Goal: Navigation & Orientation: Find specific page/section

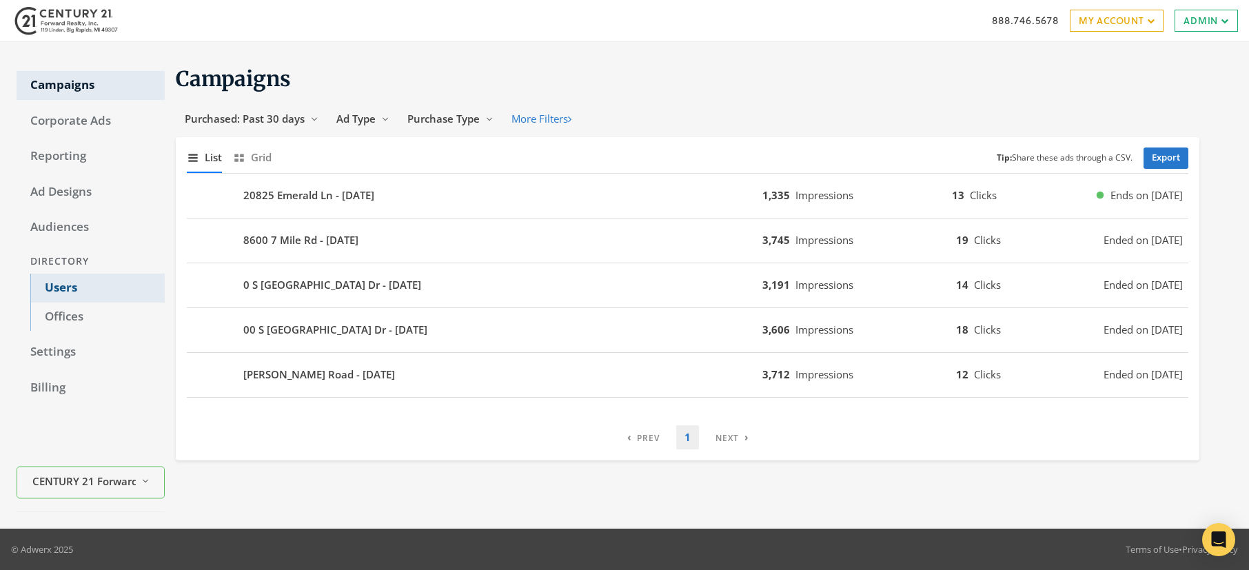
click at [54, 283] on link "Users" at bounding box center [97, 288] width 134 height 29
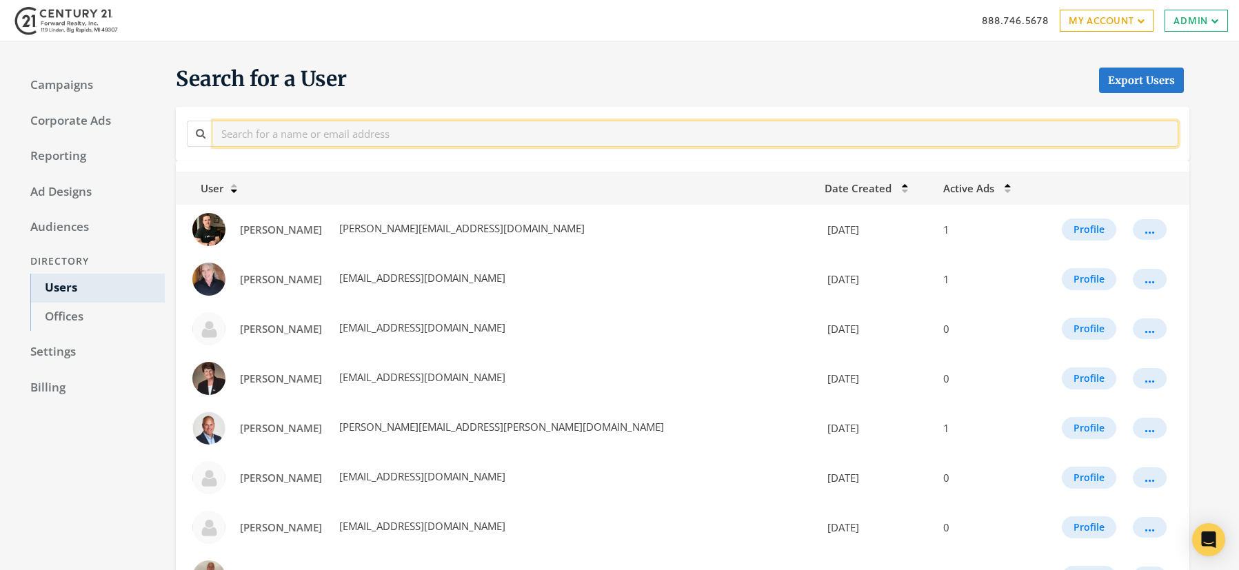
click at [358, 130] on input "text" at bounding box center [695, 134] width 965 height 26
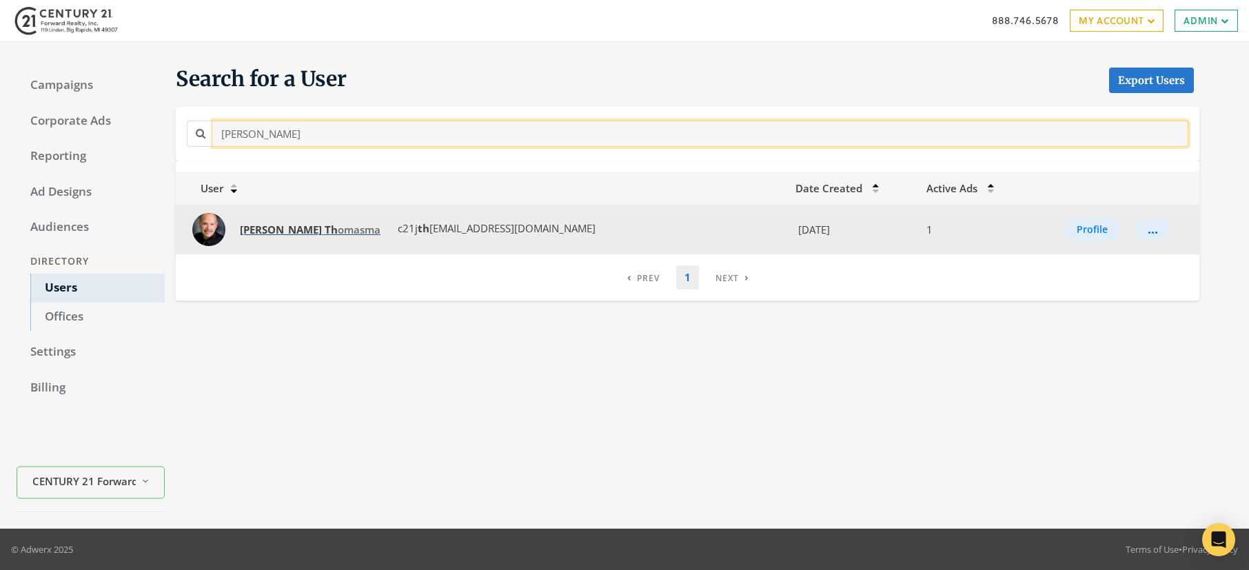
type input "joel th"
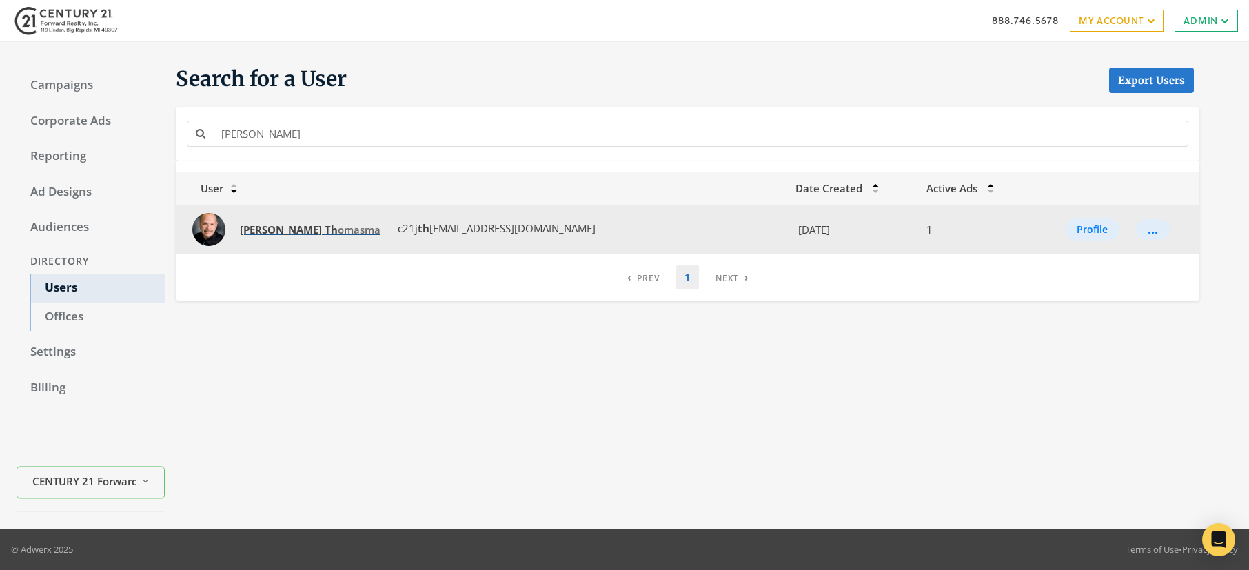
click at [282, 230] on span "Joel Th omasma" at bounding box center [310, 230] width 141 height 14
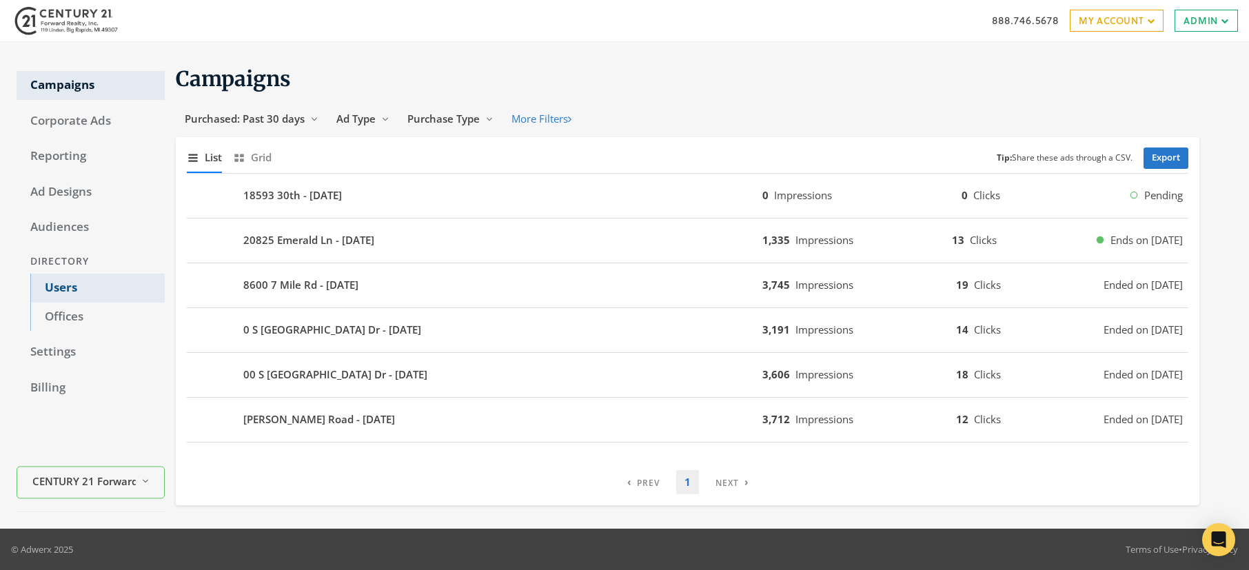
click at [65, 292] on link "Users" at bounding box center [97, 288] width 134 height 29
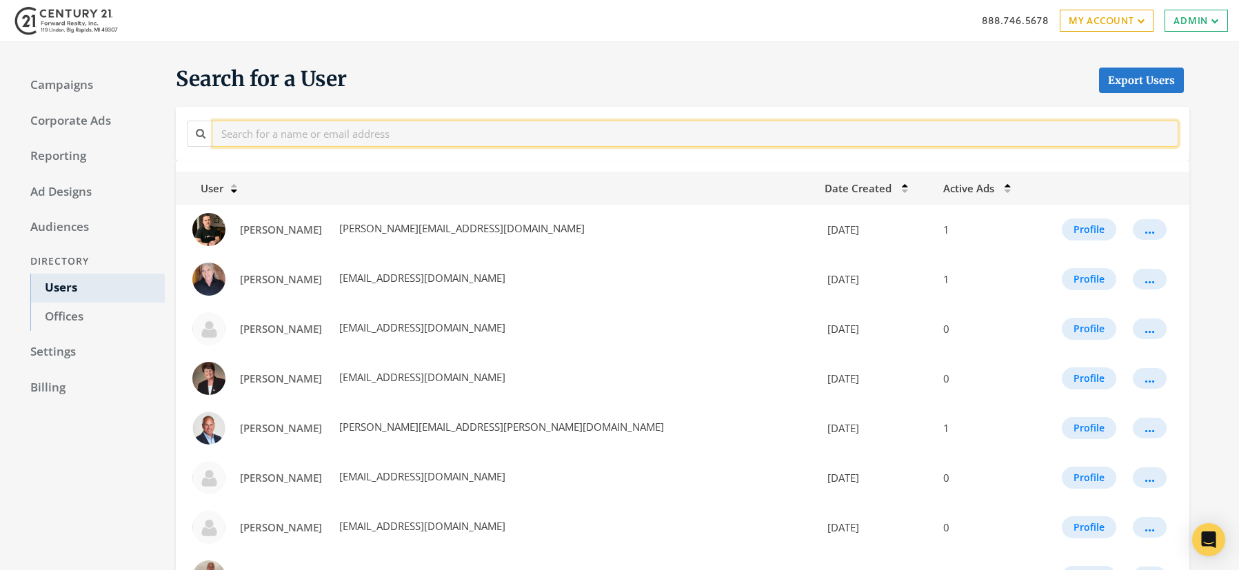
click at [316, 135] on input "text" at bounding box center [695, 134] width 965 height 26
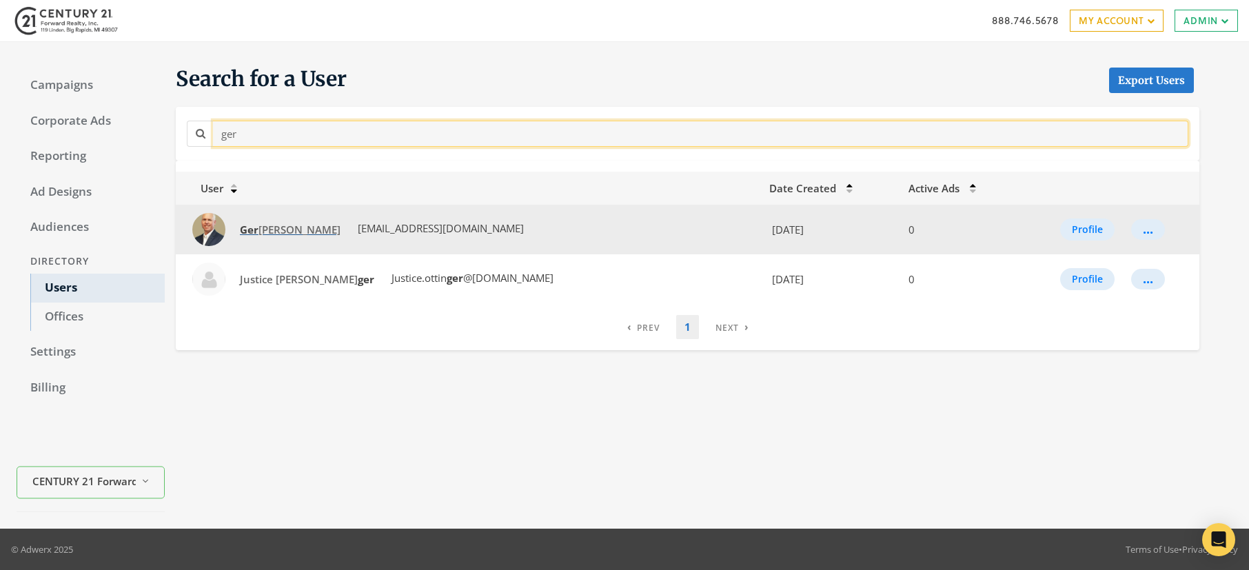
type input "ger"
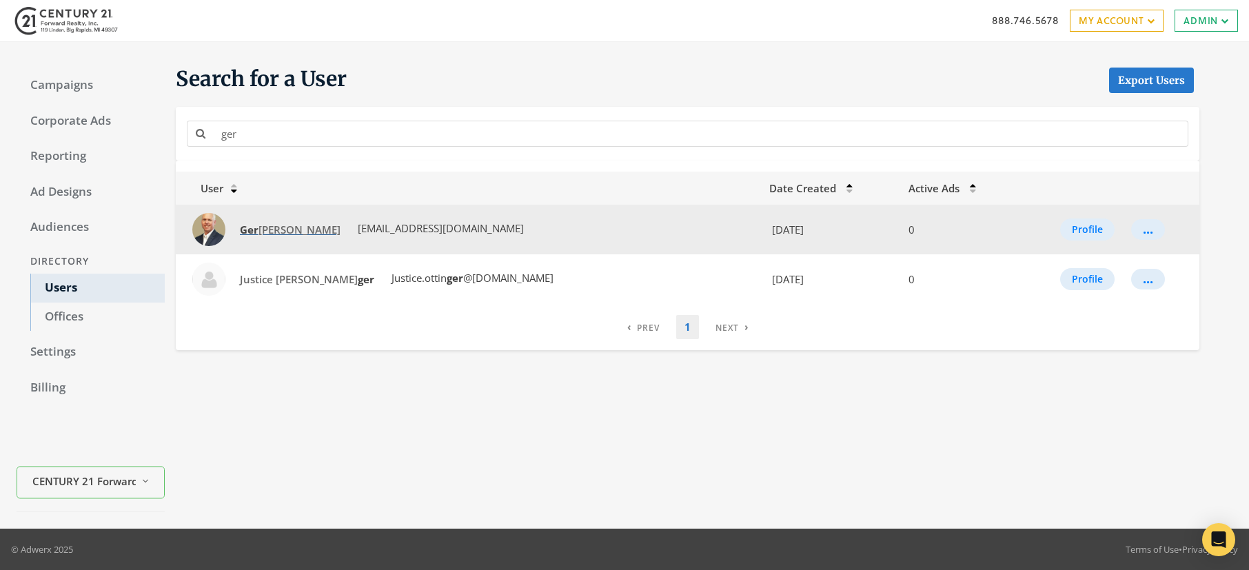
click at [274, 230] on span "Ger ald Garner" at bounding box center [290, 230] width 101 height 14
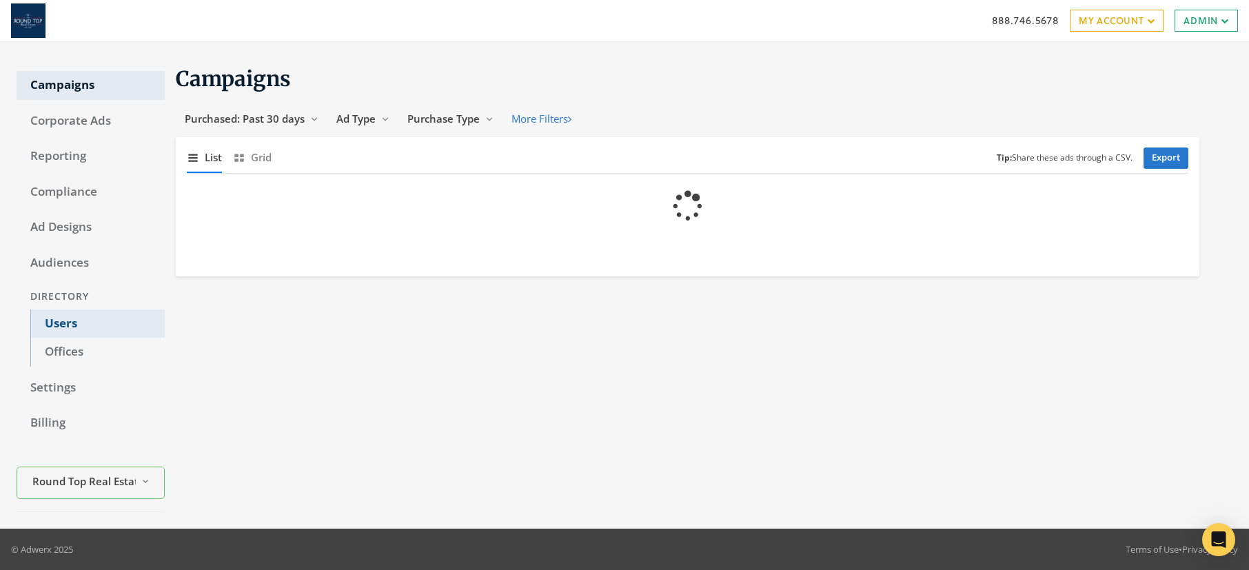
click at [63, 323] on link "Users" at bounding box center [97, 324] width 134 height 29
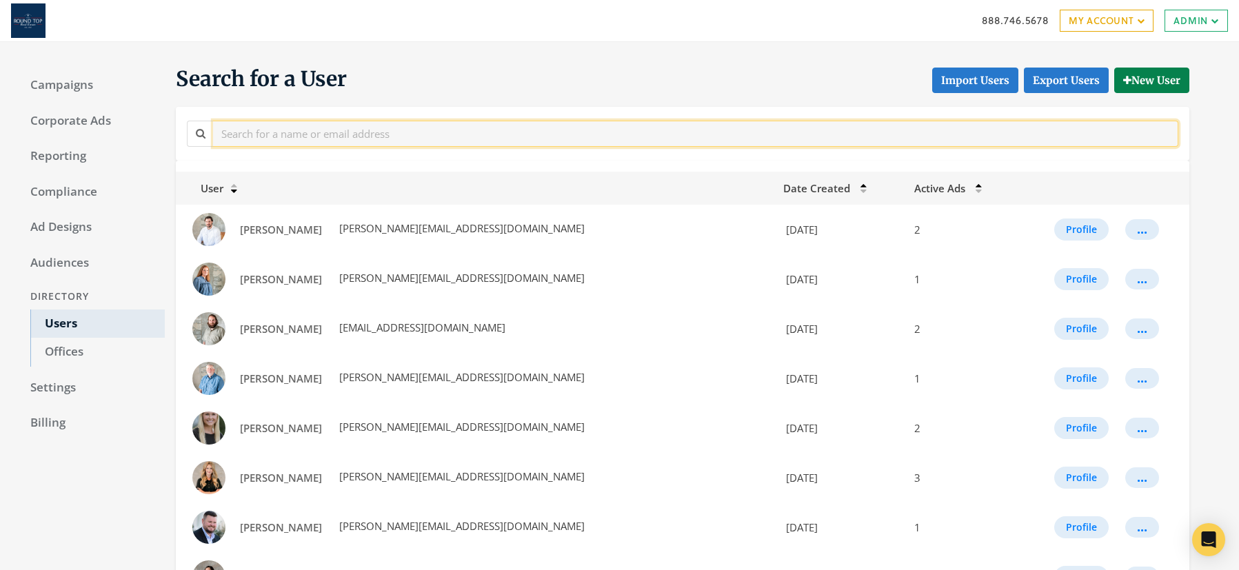
click at [356, 138] on input "text" at bounding box center [695, 134] width 965 height 26
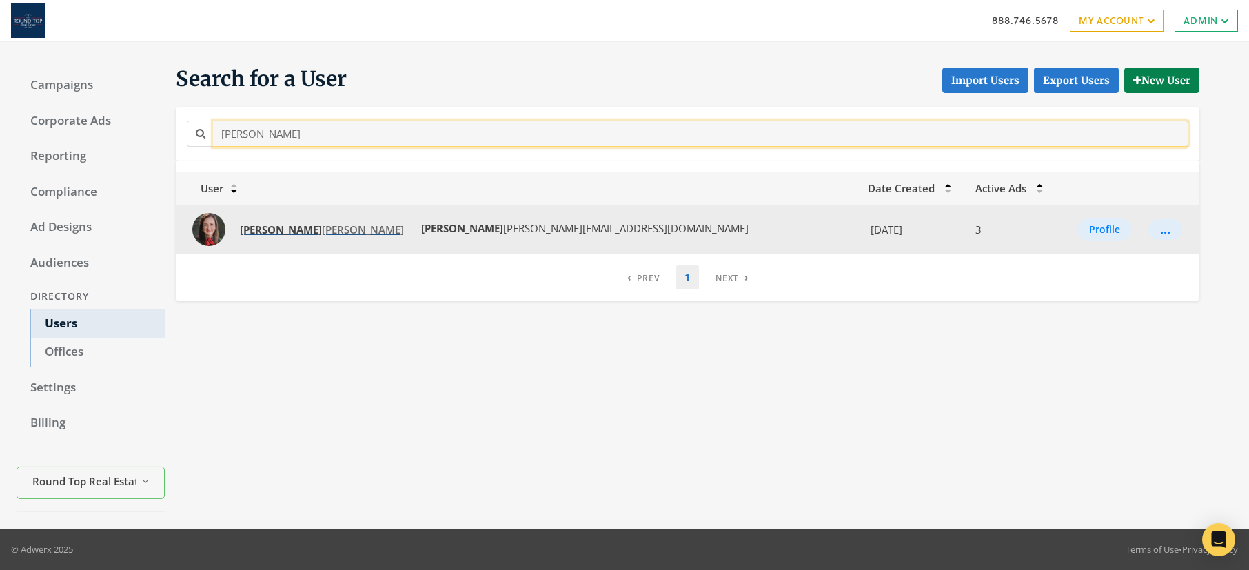
type input "ruth"
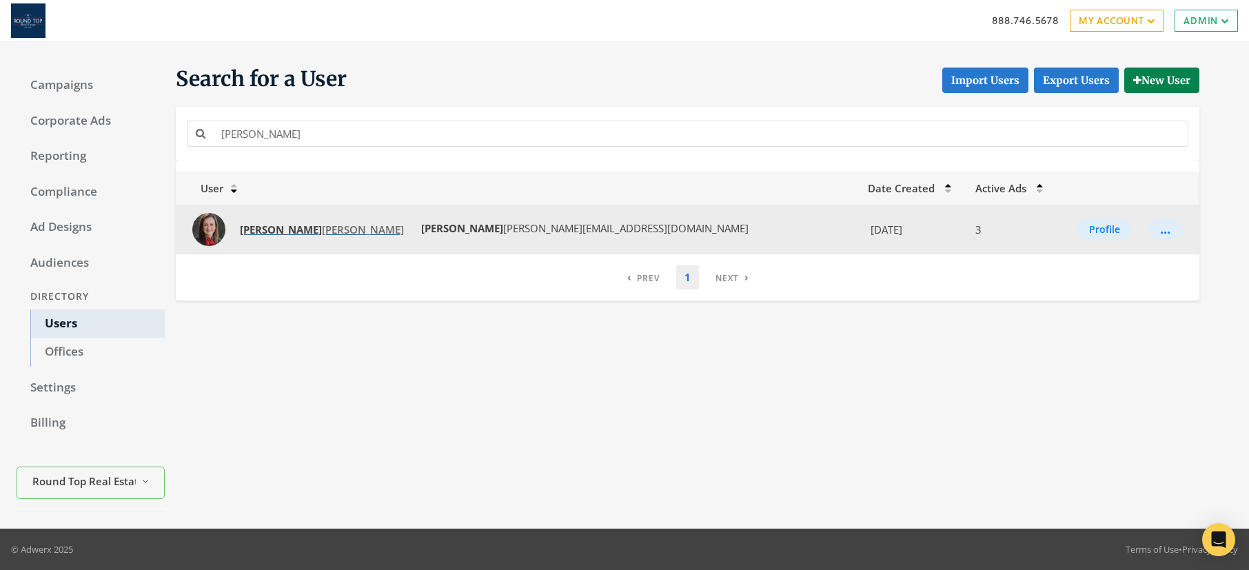
click at [286, 229] on span "Ruth Ann Streiff" at bounding box center [322, 230] width 164 height 14
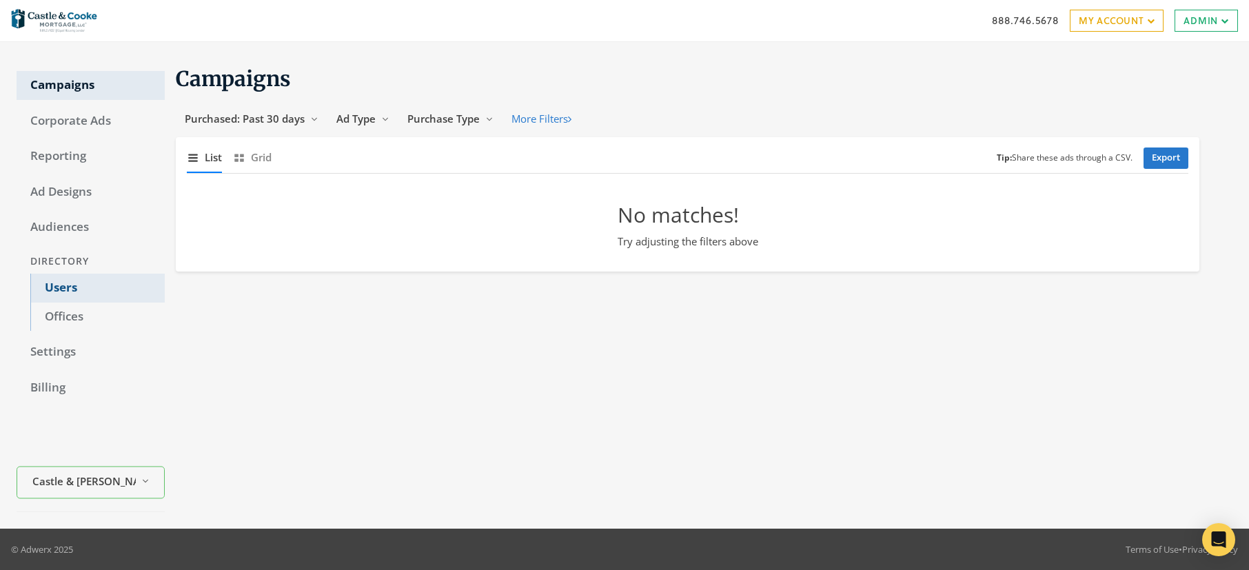
click at [72, 288] on link "Users" at bounding box center [97, 288] width 134 height 29
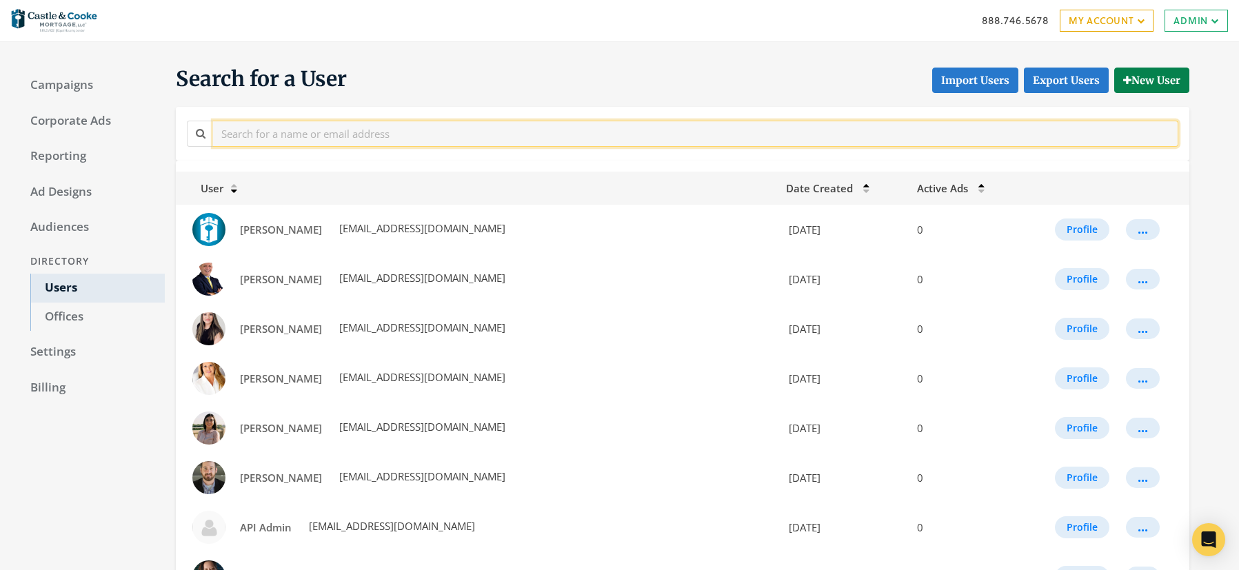
click at [390, 135] on input "text" at bounding box center [695, 134] width 965 height 26
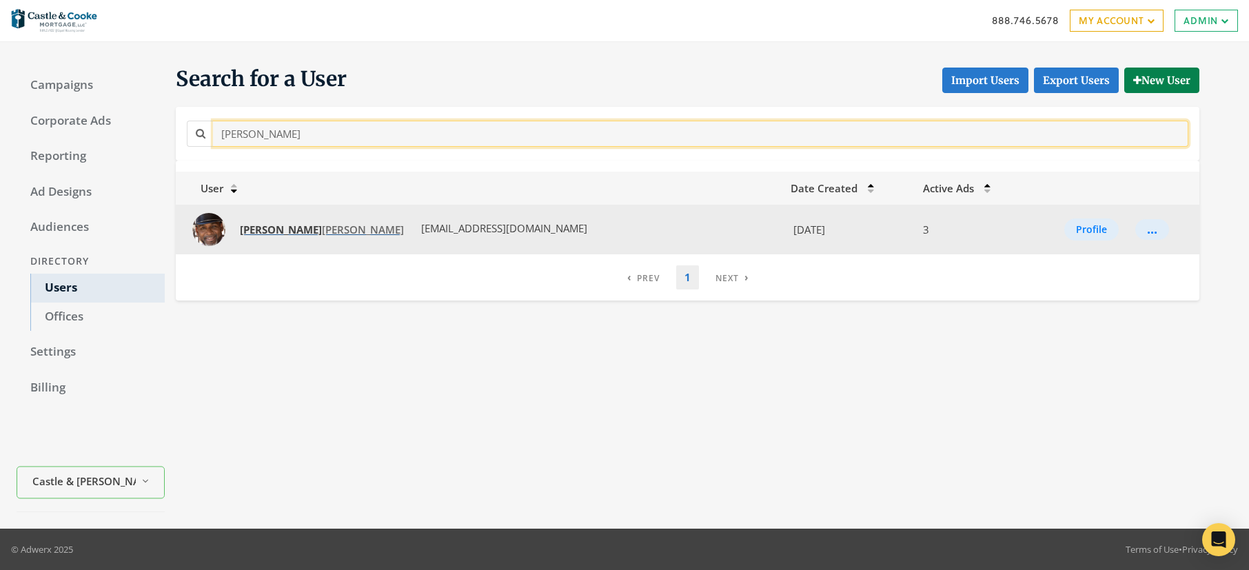
type input "tony"
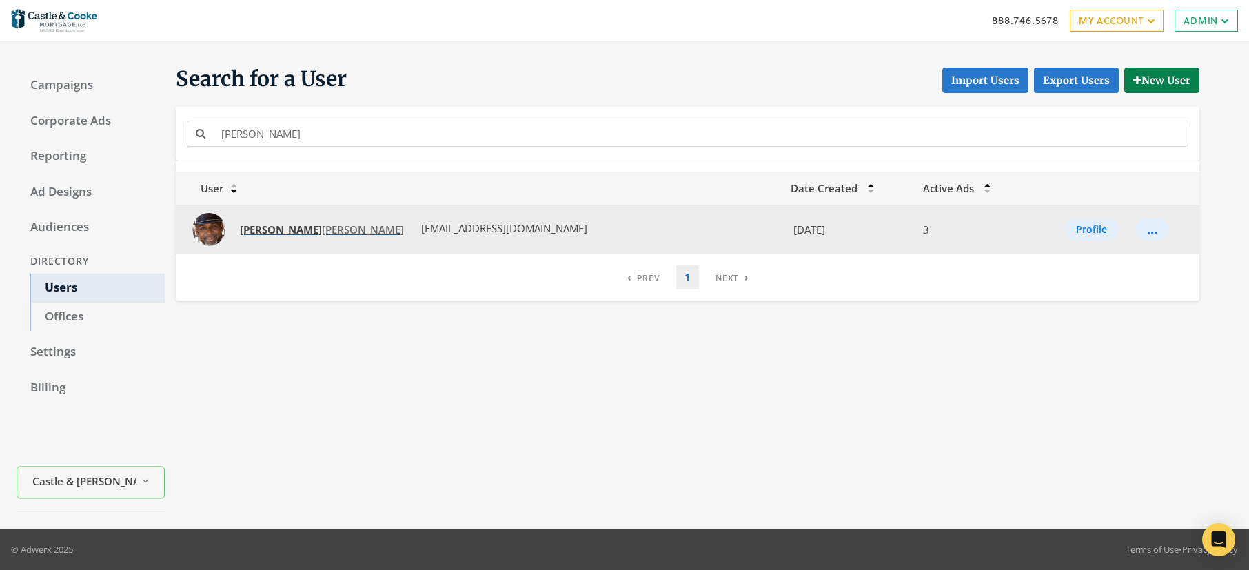
click at [274, 232] on span "Tony Munoz" at bounding box center [322, 230] width 164 height 14
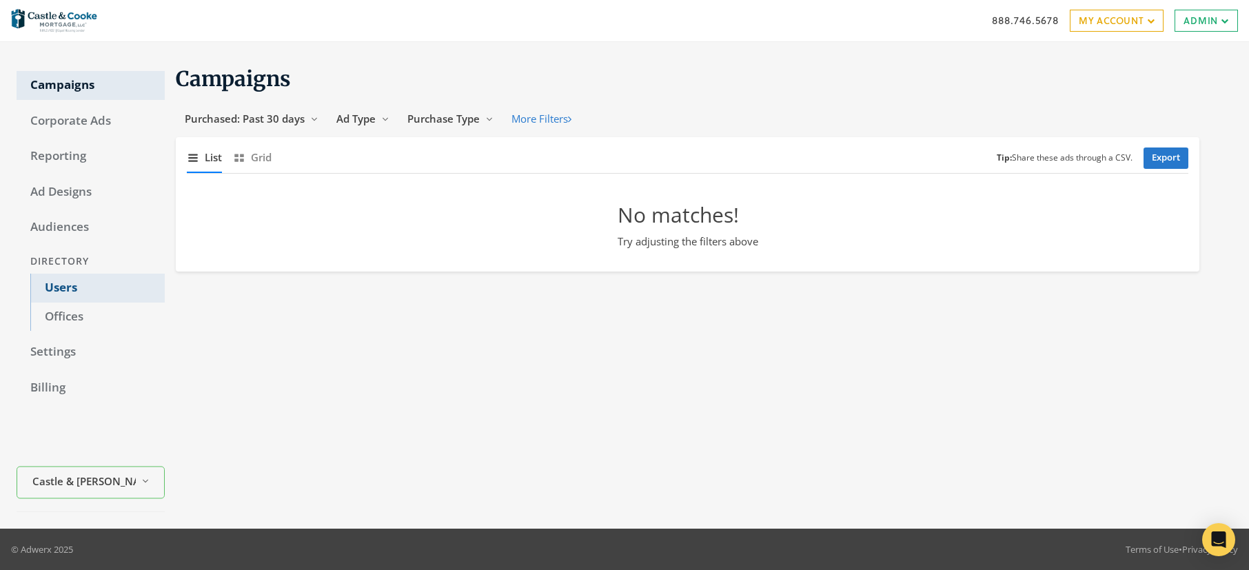
click at [56, 286] on link "Users" at bounding box center [97, 288] width 134 height 29
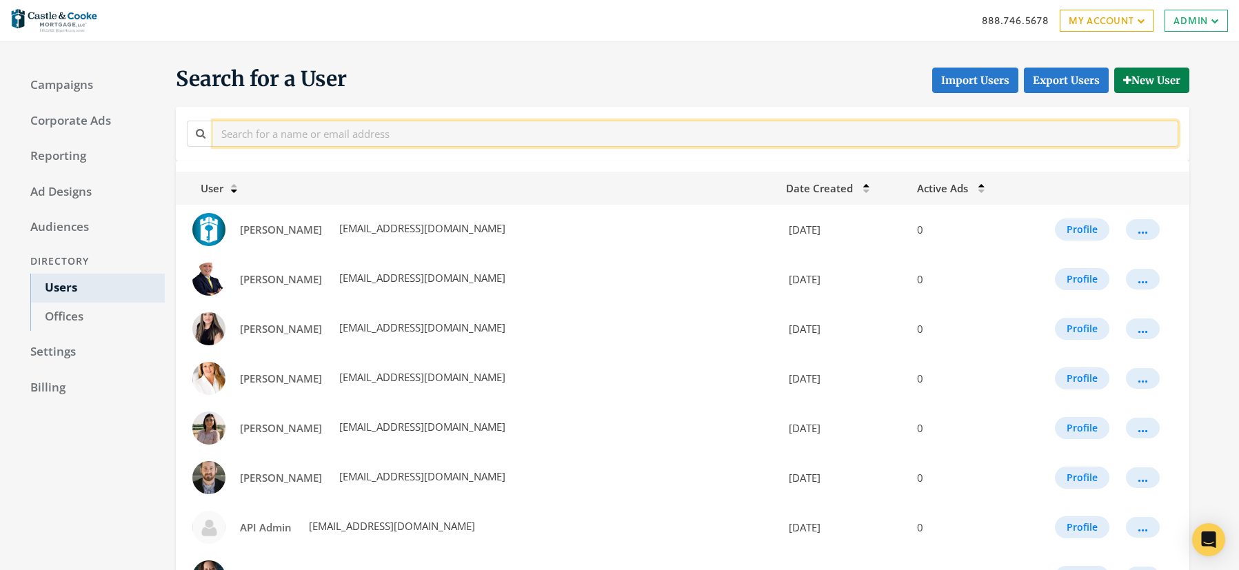
click at [380, 127] on input "text" at bounding box center [695, 134] width 965 height 26
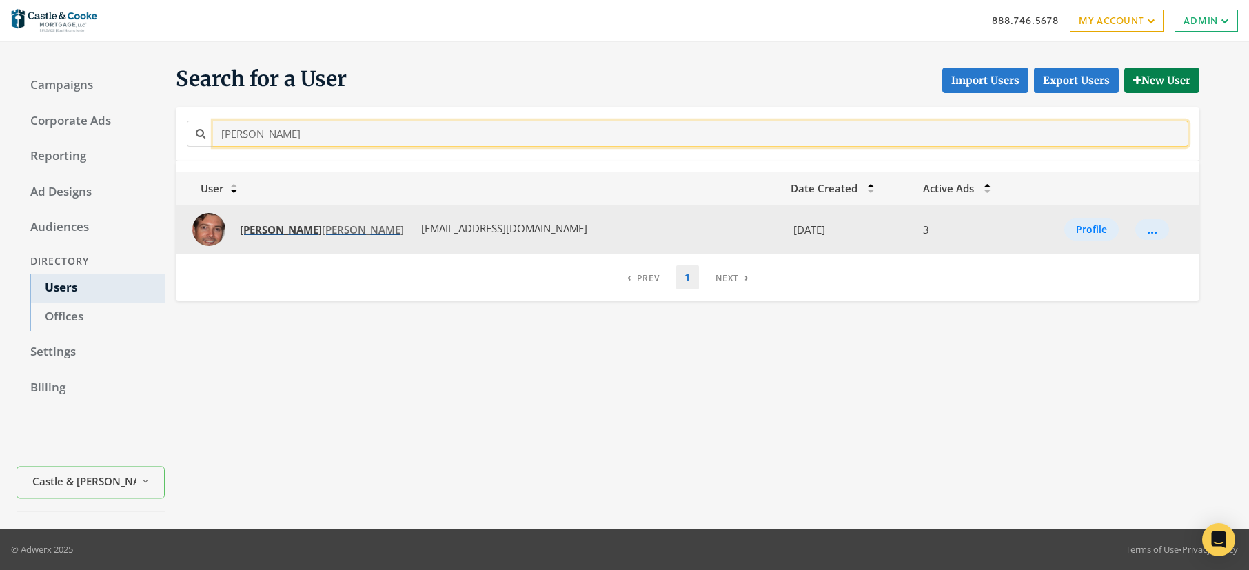
type input "jeff"
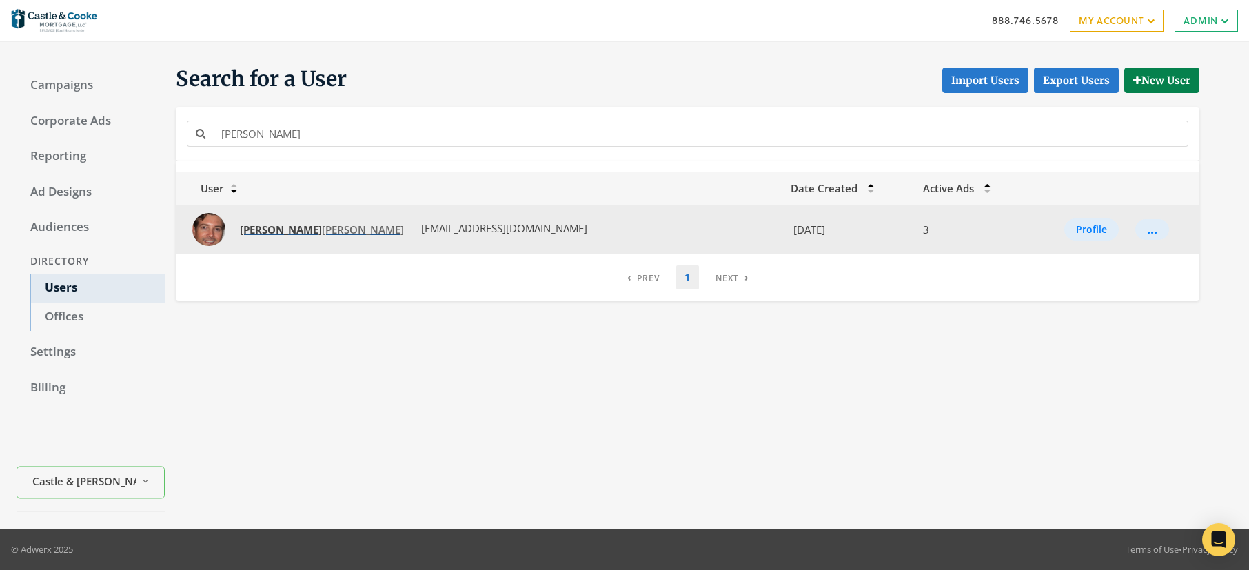
click at [295, 234] on span "Jeff rey McConnell" at bounding box center [322, 230] width 164 height 14
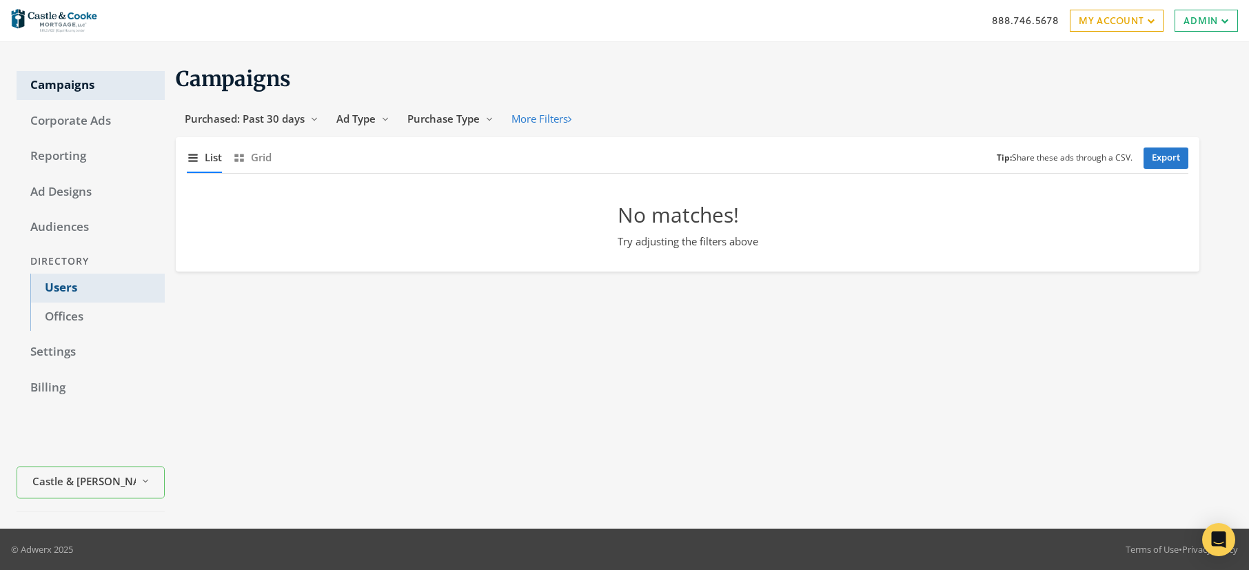
click at [63, 287] on link "Users" at bounding box center [97, 288] width 134 height 29
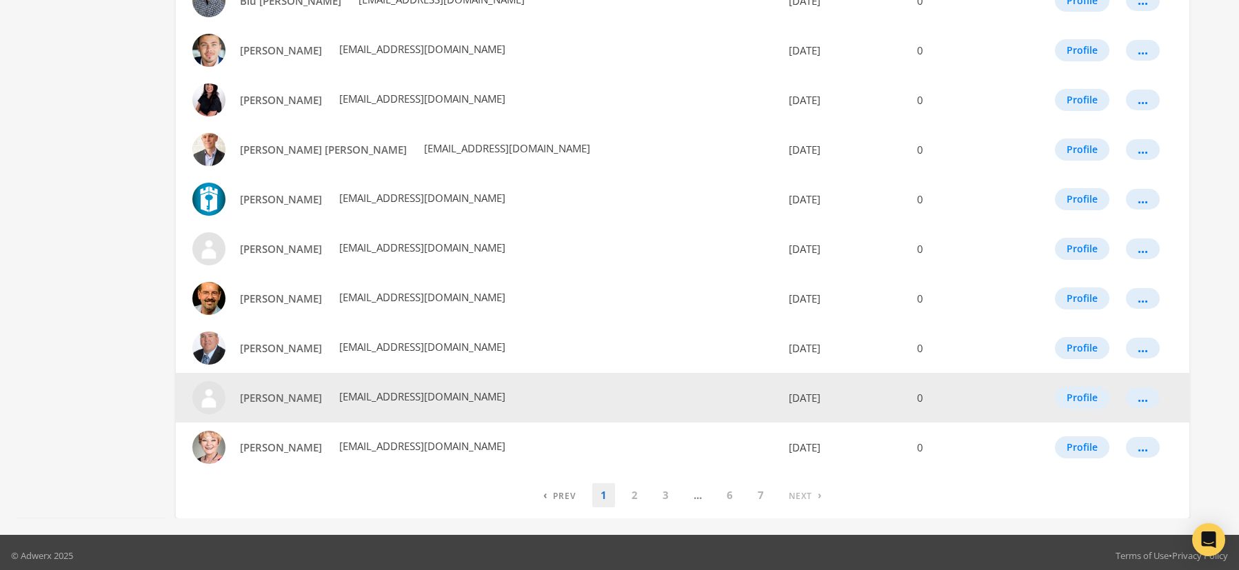
scroll to position [731, 0]
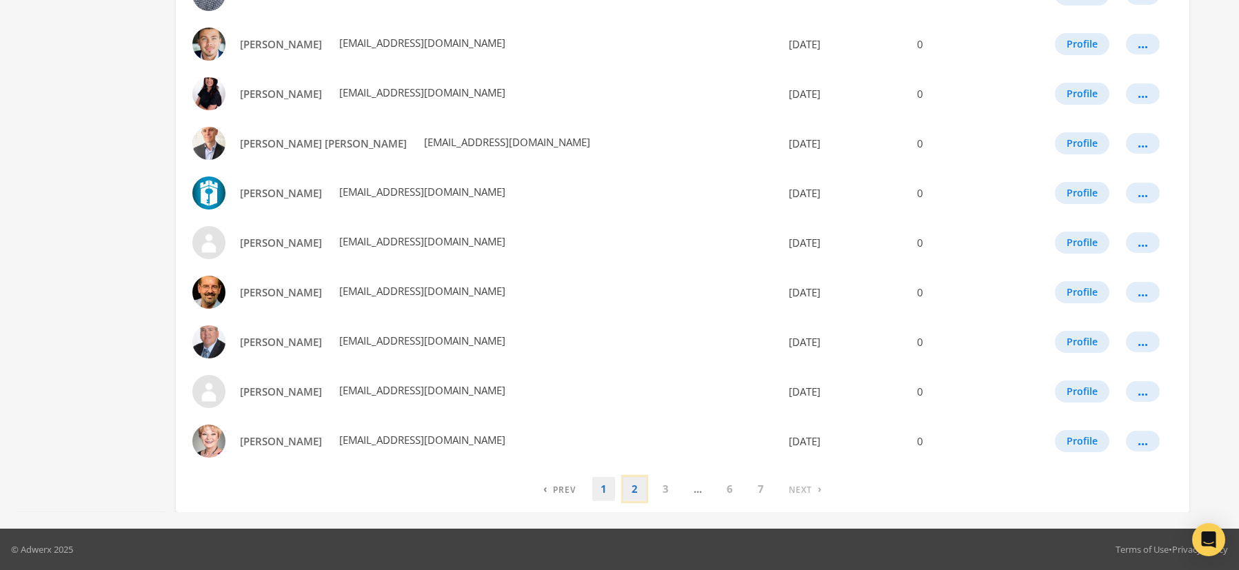
click at [636, 494] on link "2" at bounding box center [634, 489] width 23 height 24
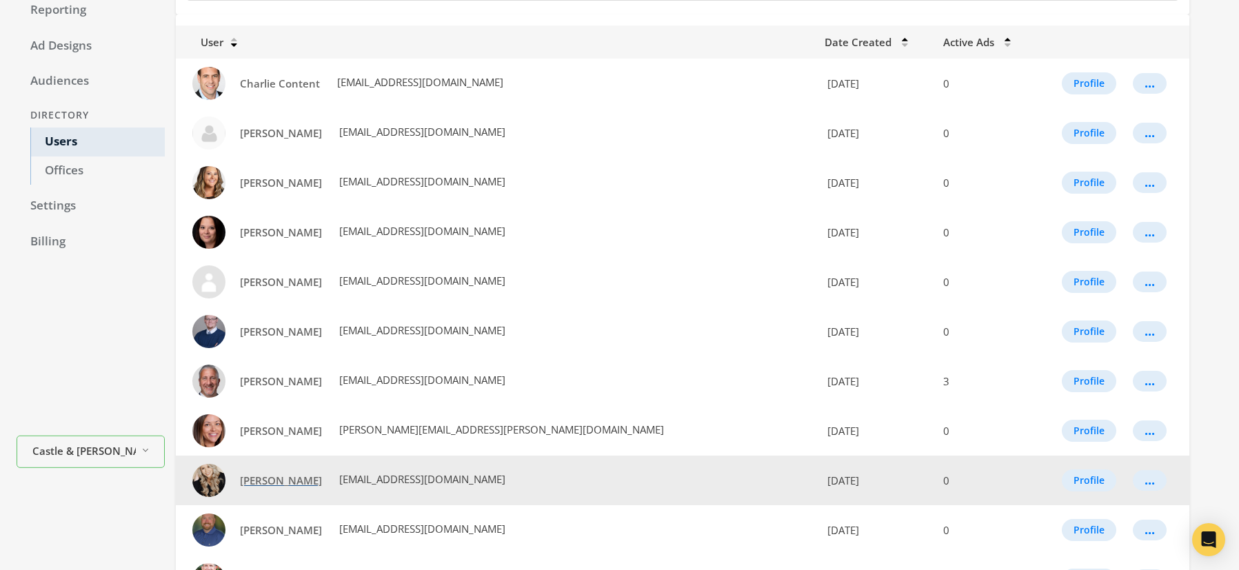
scroll to position [196, 0]
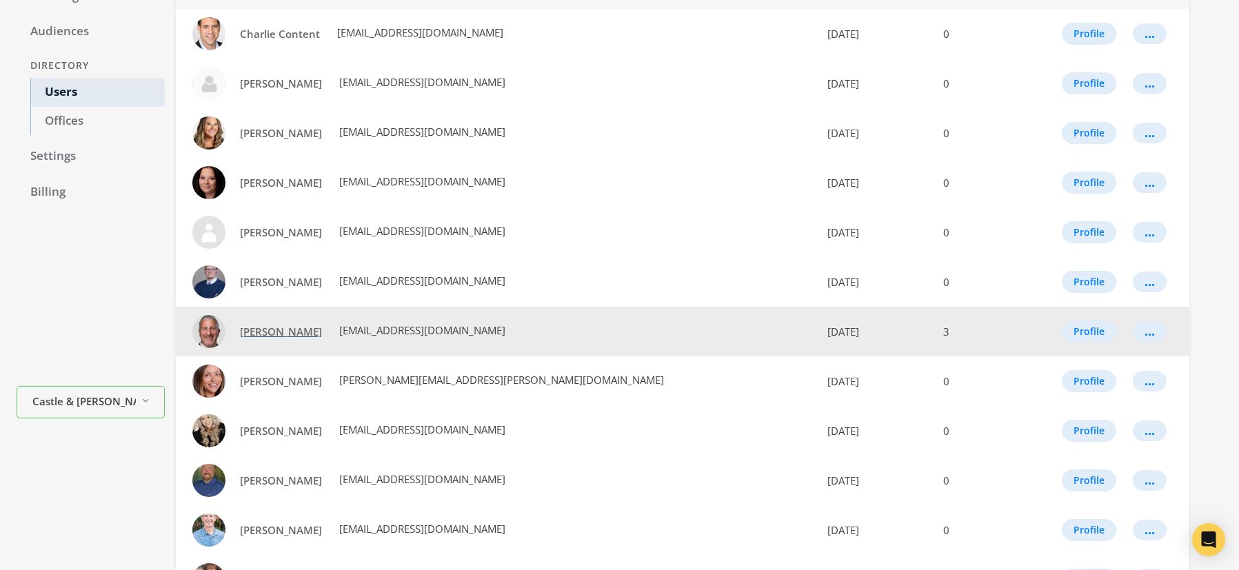
click at [271, 334] on span "Chuck Poulin" at bounding box center [281, 332] width 82 height 14
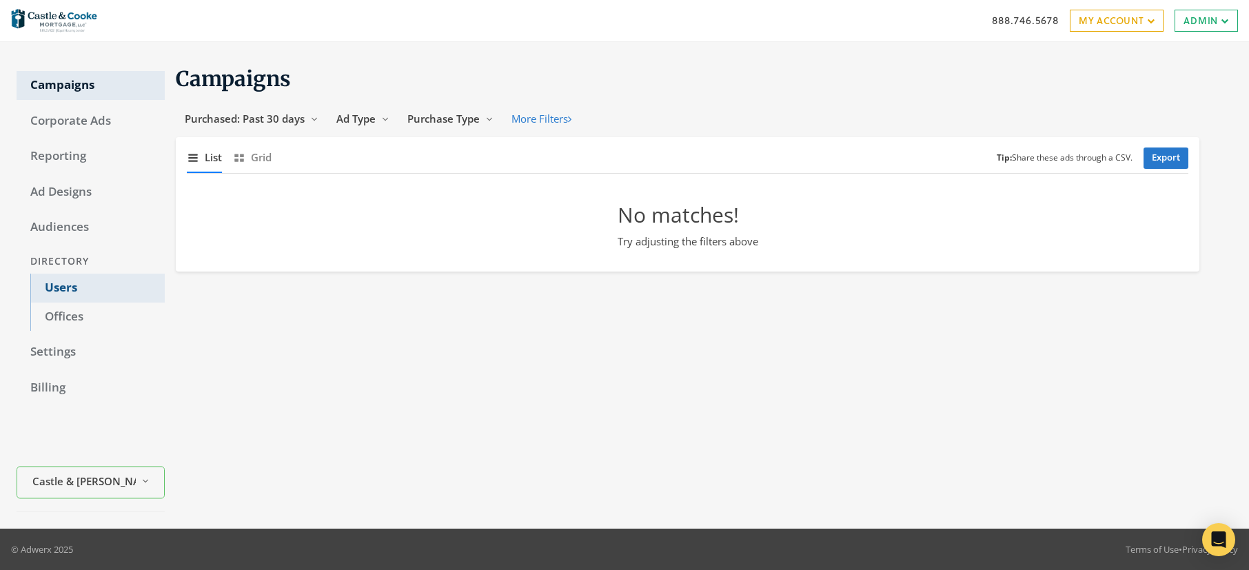
click at [74, 286] on link "Users" at bounding box center [97, 288] width 134 height 29
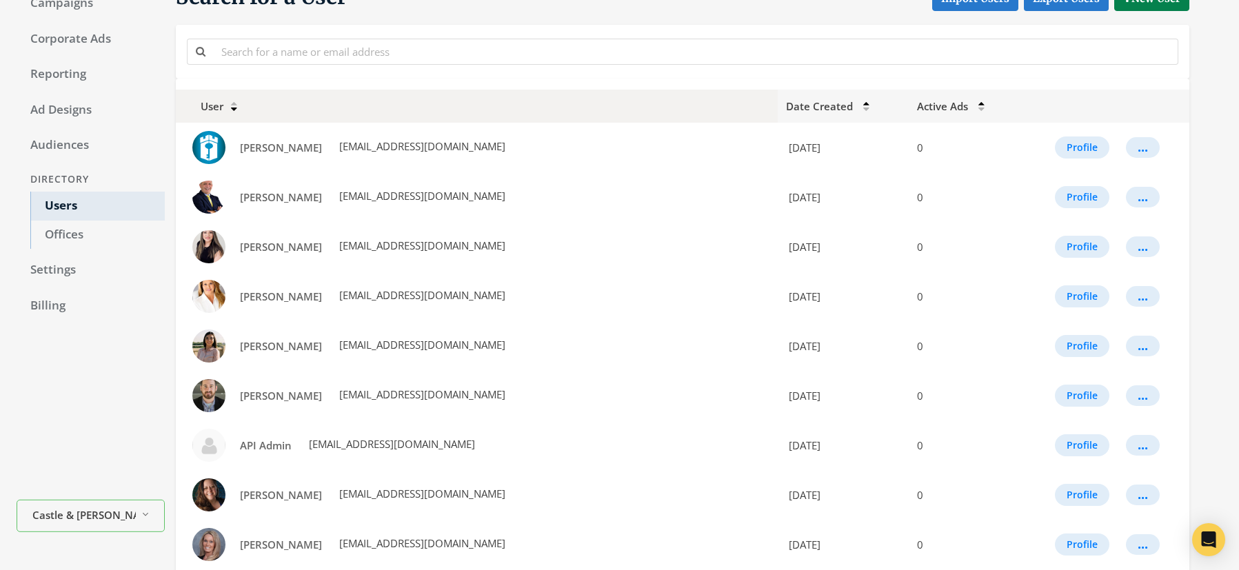
scroll to position [5, 0]
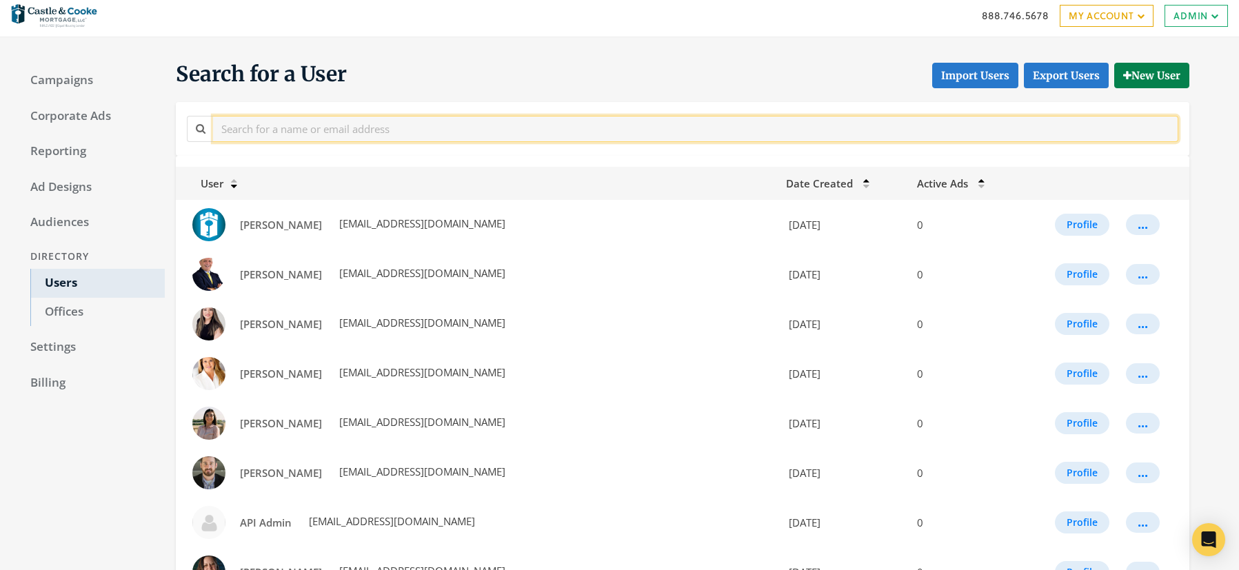
click at [372, 133] on input "text" at bounding box center [695, 129] width 965 height 26
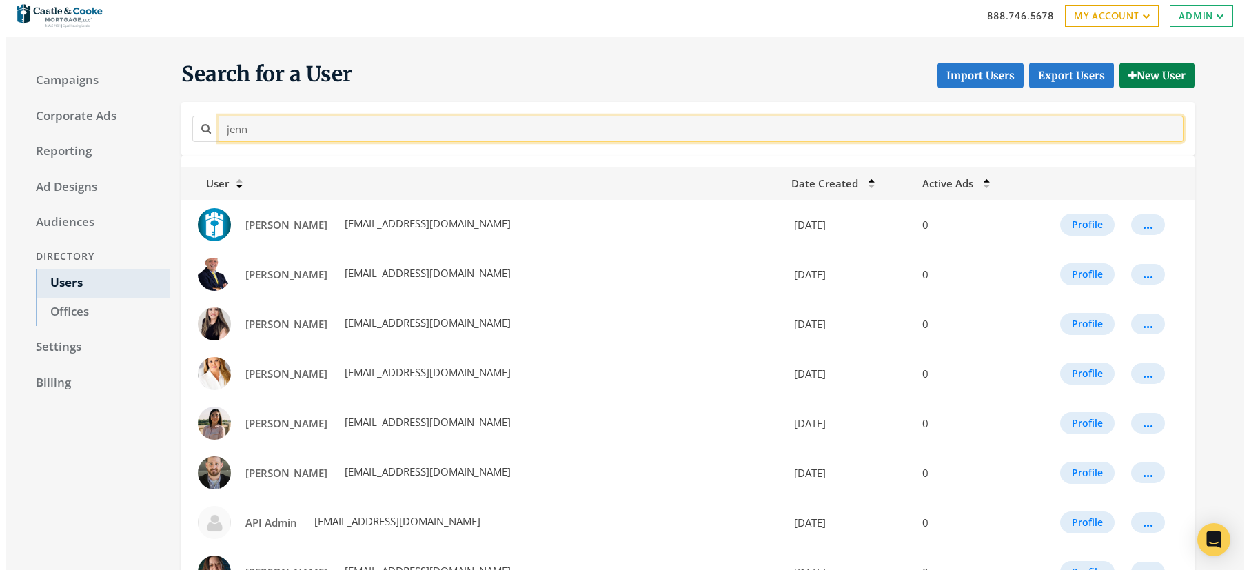
scroll to position [0, 0]
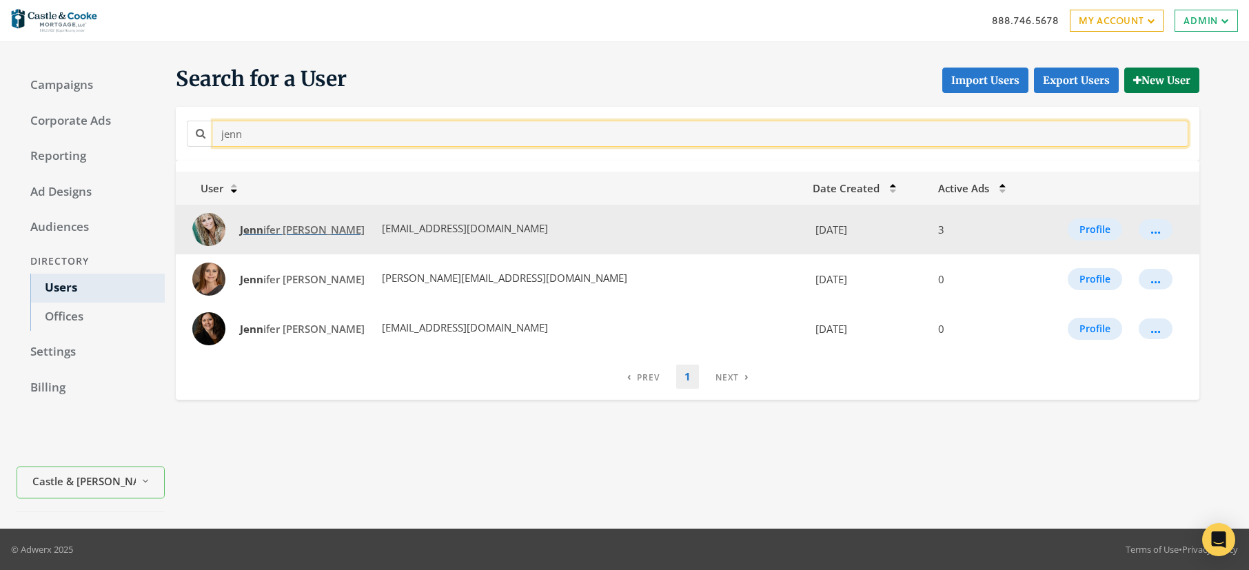
type input "jenn"
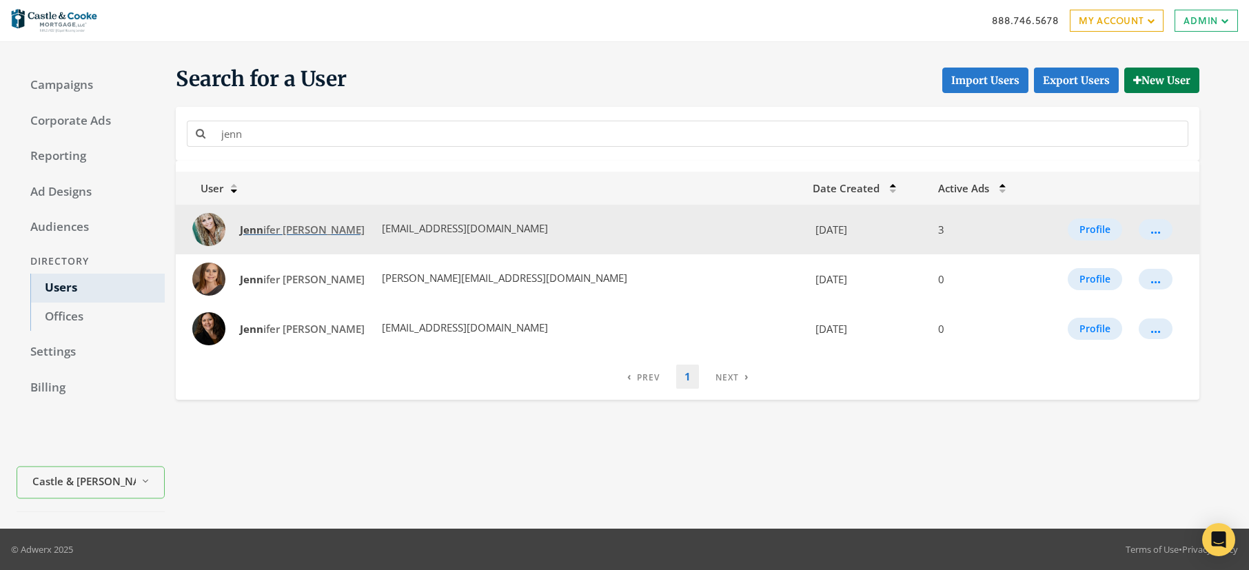
click at [277, 231] on span "Jenn ifer Gokool" at bounding box center [302, 230] width 125 height 14
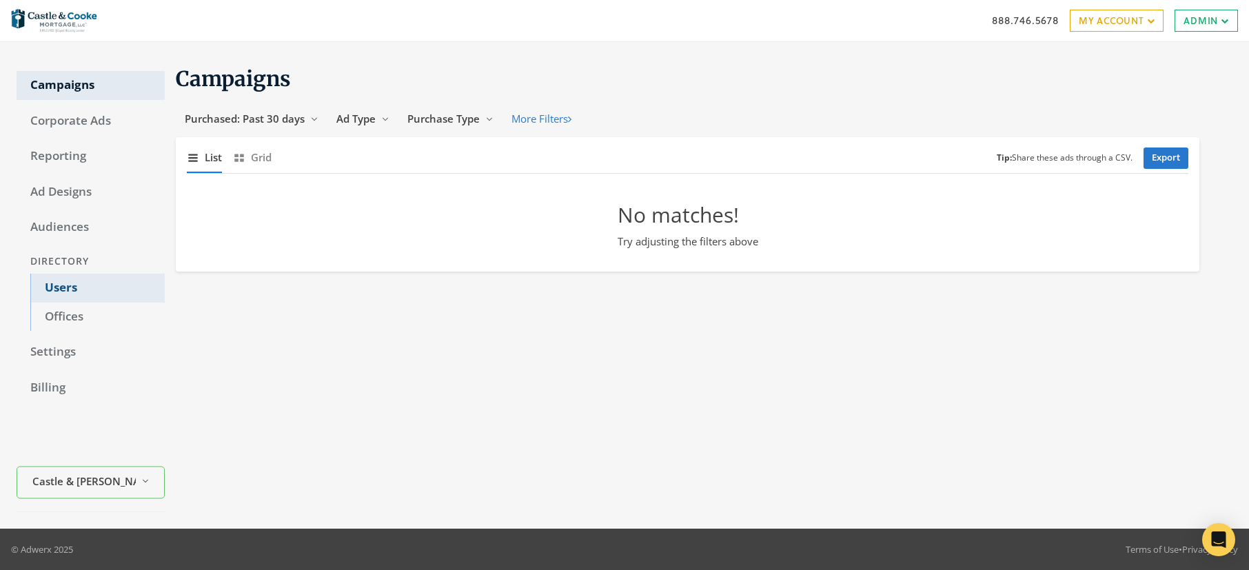
click at [68, 283] on link "Users" at bounding box center [97, 288] width 134 height 29
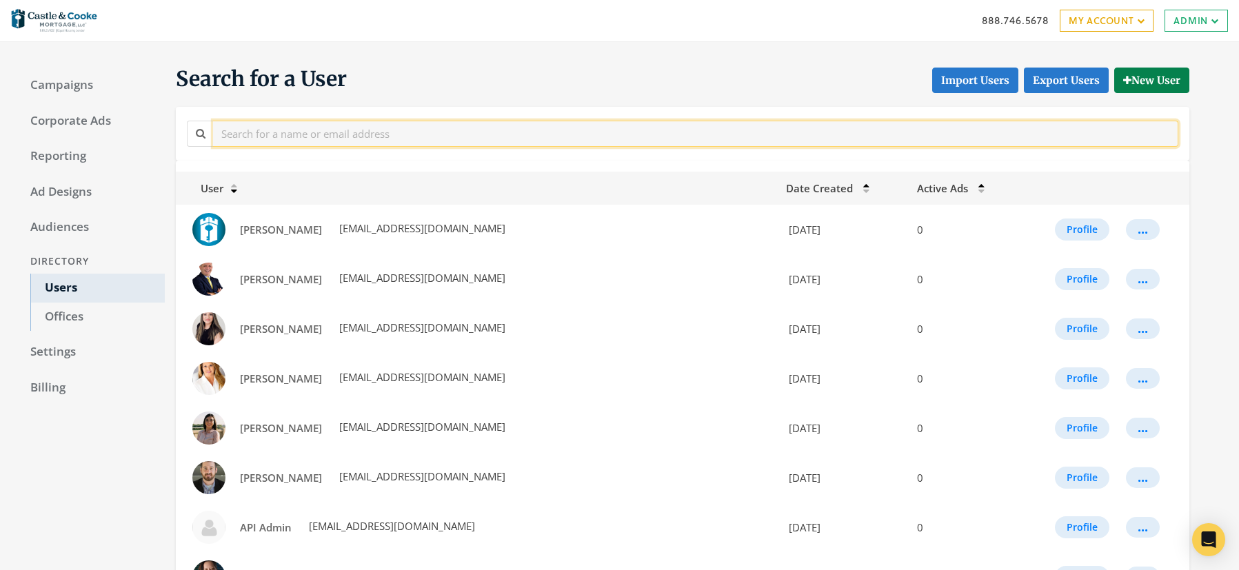
click at [381, 135] on input "text" at bounding box center [695, 134] width 965 height 26
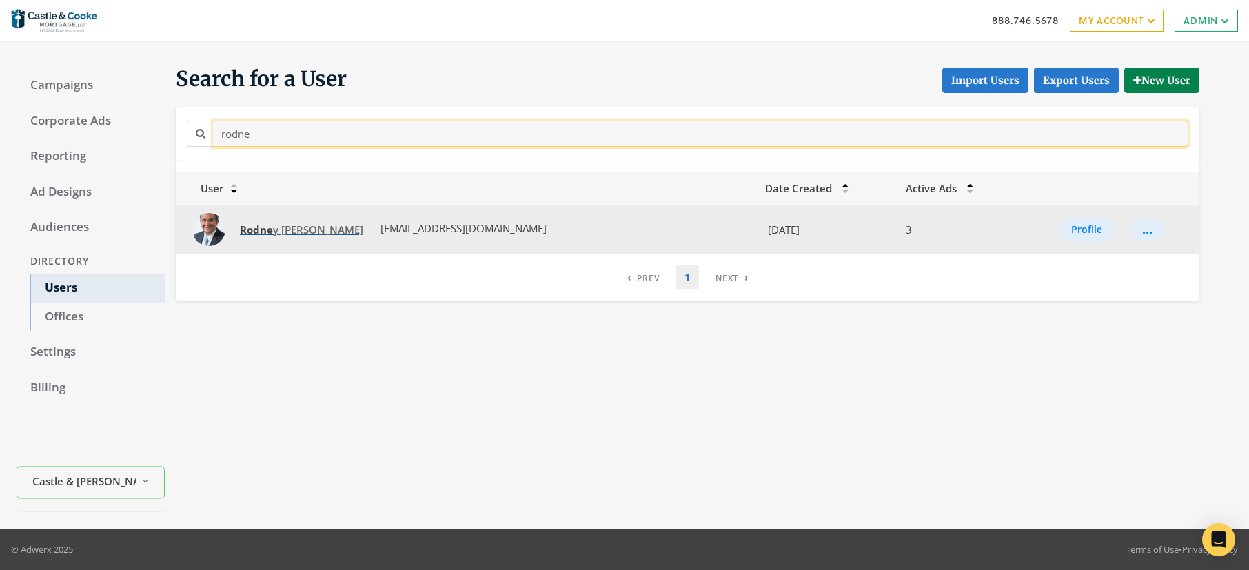
type input "rodne"
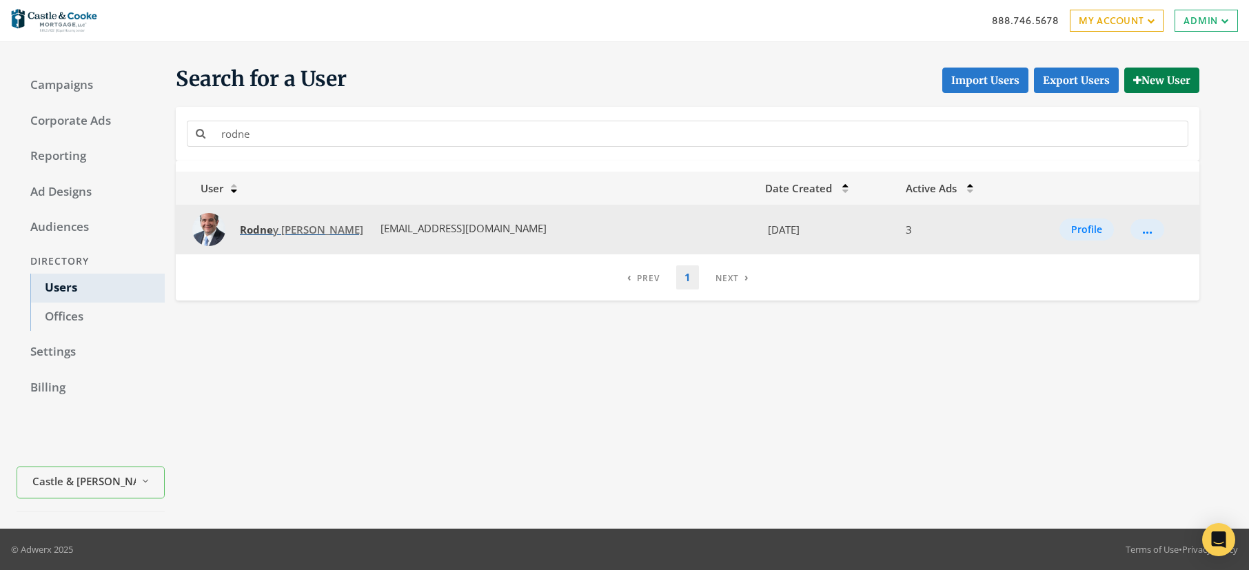
click at [268, 229] on strong "Rodne" at bounding box center [256, 230] width 33 height 14
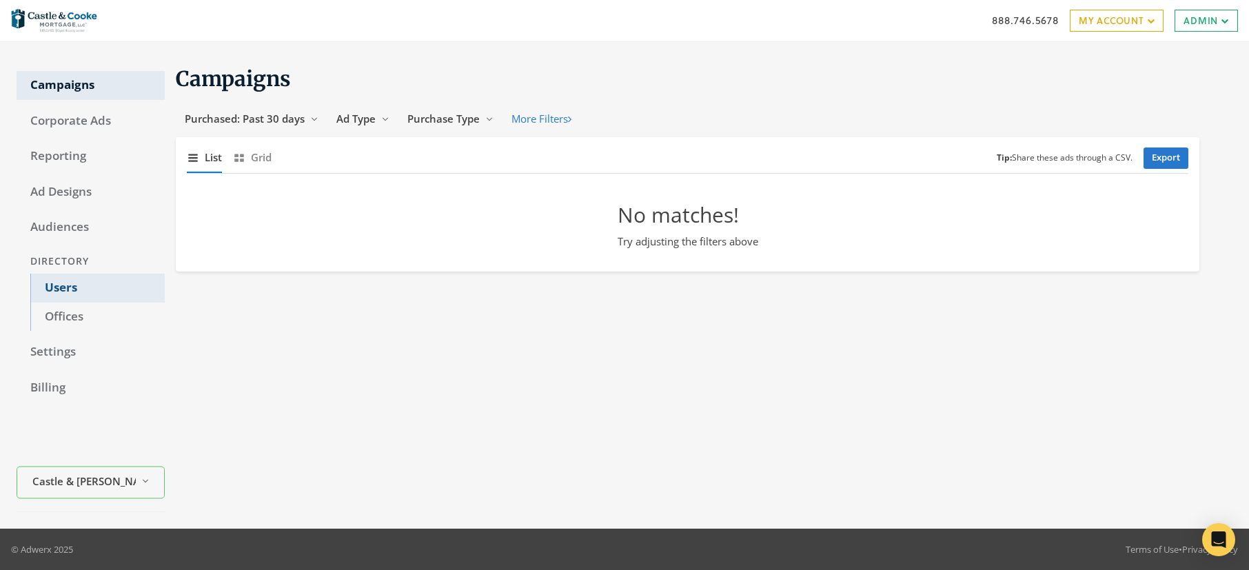
click at [81, 285] on link "Users" at bounding box center [97, 288] width 134 height 29
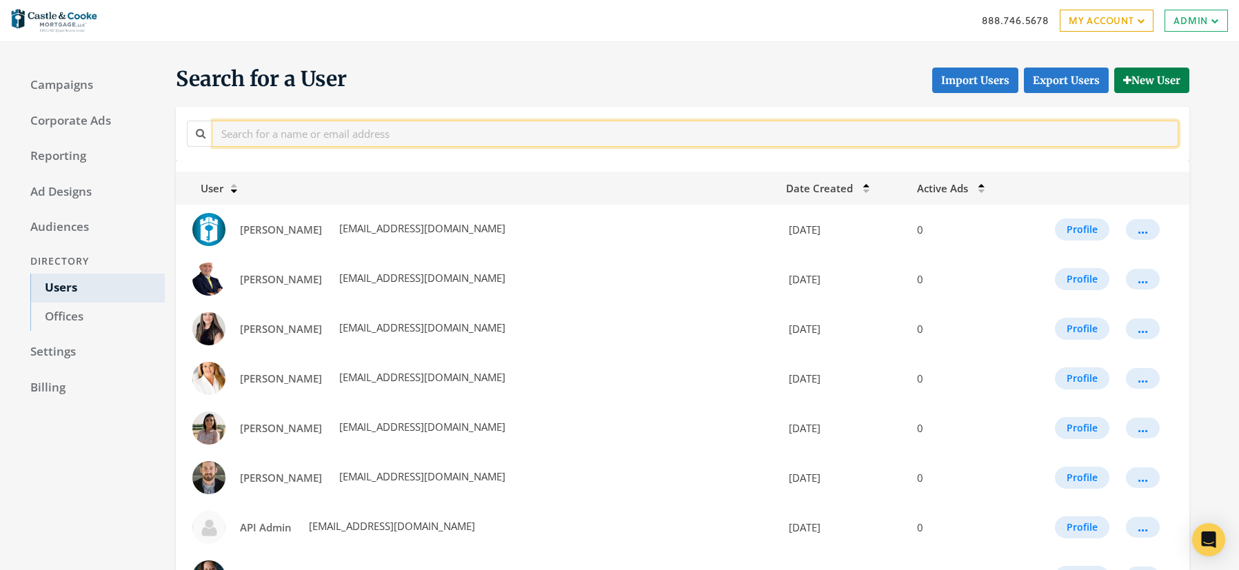
click at [356, 137] on input "text" at bounding box center [695, 134] width 965 height 26
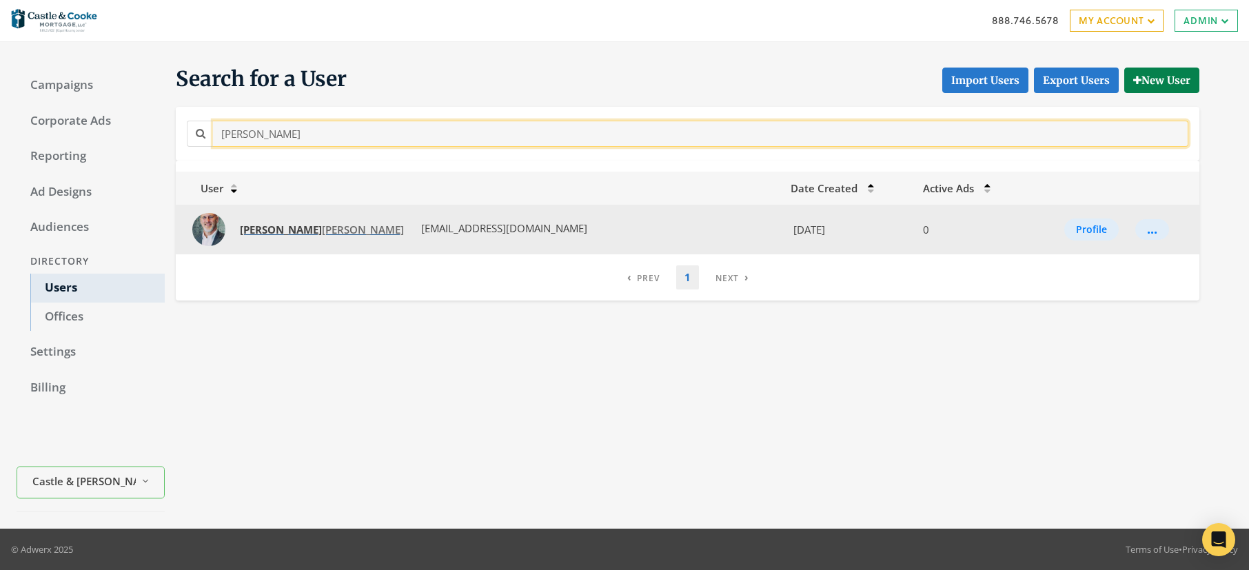
type input "[PERSON_NAME]"
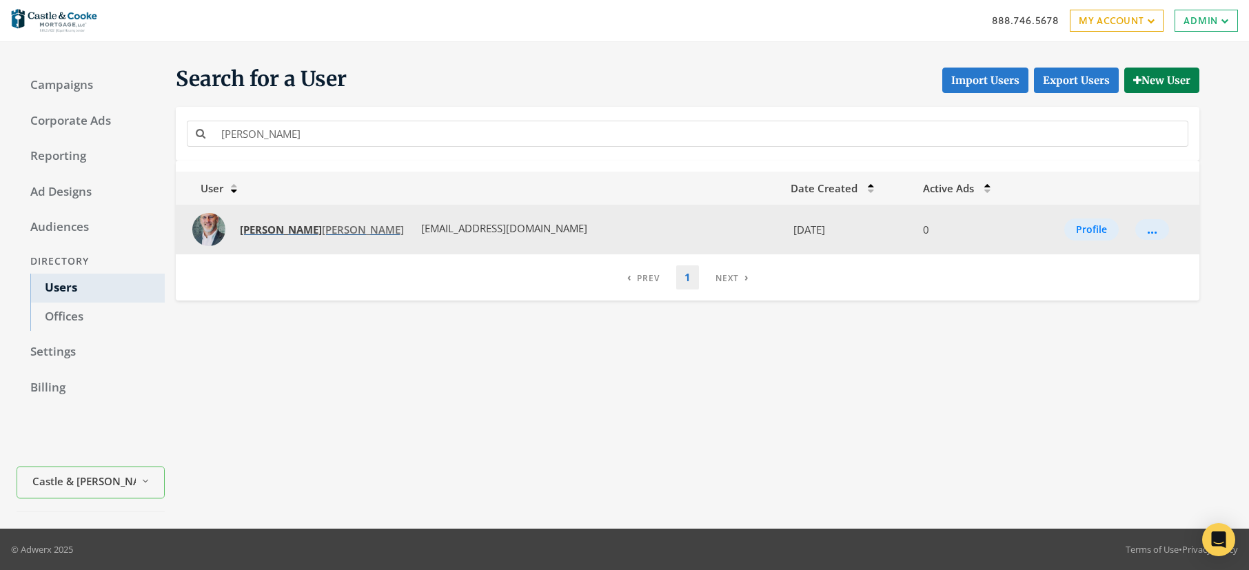
click at [271, 227] on span "[PERSON_NAME]" at bounding box center [322, 230] width 164 height 14
